Goal: Ask a question

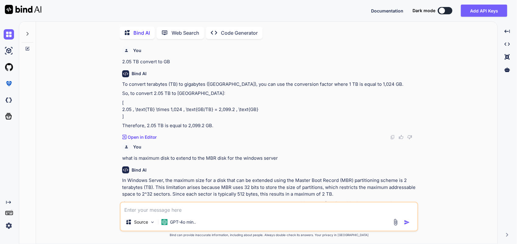
scroll to position [45, 0]
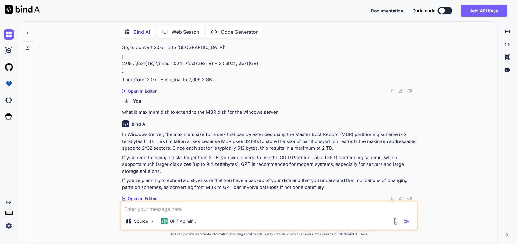
type textarea "h"
type textarea "x"
type textarea "ho"
type textarea "x"
type textarea "how"
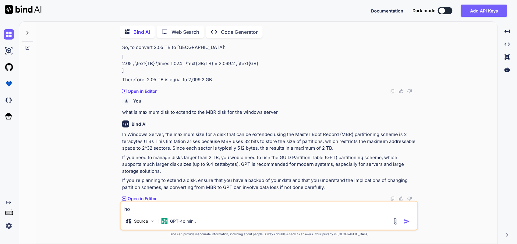
type textarea "x"
type textarea "how"
type textarea "x"
type textarea "how t"
type textarea "x"
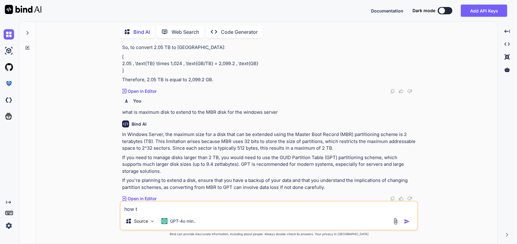
type textarea "how"
type textarea "x"
type textarea "how d"
type textarea "x"
type textarea "how do"
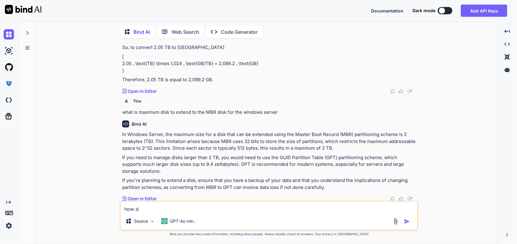
type textarea "x"
type textarea "how do"
type textarea "x"
type textarea "how do i"
type textarea "x"
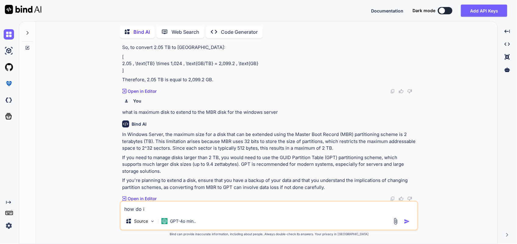
type textarea "how do i"
type textarea "x"
type textarea "how do i setting up vCenter alarms for HCX uplink errors"
type textarea "x"
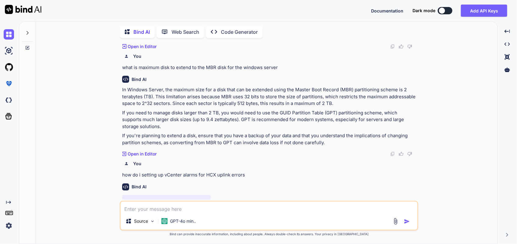
scroll to position [110, 0]
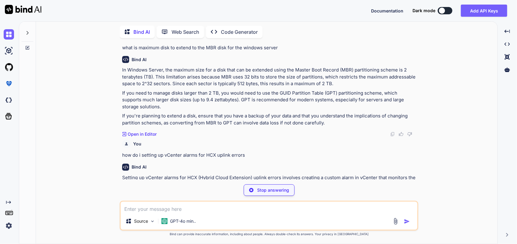
type textarea "x"
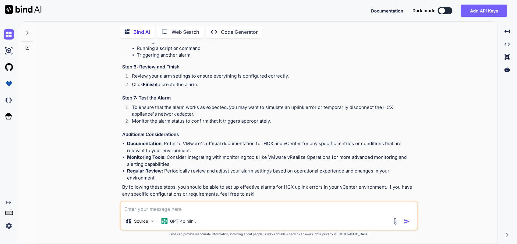
scroll to position [472, 0]
